Goal: Navigation & Orientation: Find specific page/section

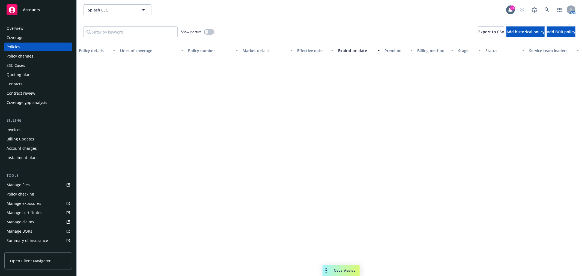
scroll to position [3229, 0]
